Goal: Navigation & Orientation: Understand site structure

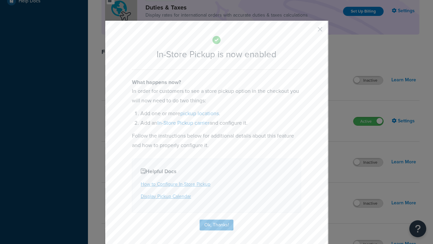
click at [310, 31] on button "button" at bounding box center [311, 32] width 2 height 2
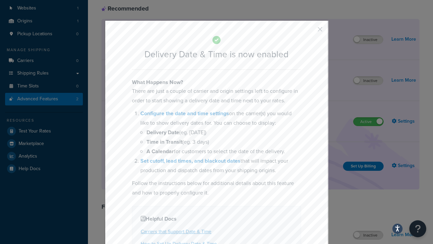
click at [310, 31] on button "button" at bounding box center [311, 32] width 2 height 2
